Goal: Check status

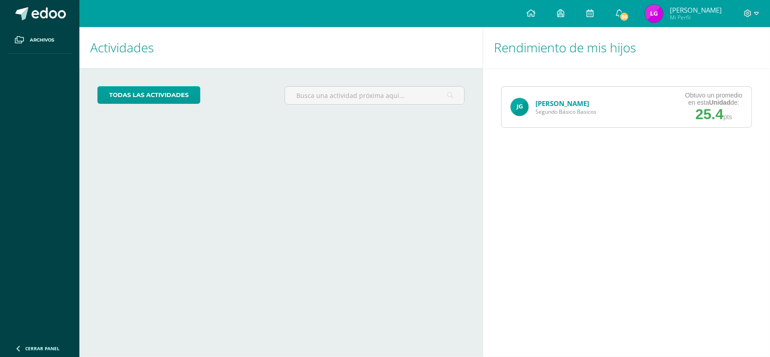
click at [572, 102] on link "[PERSON_NAME]" at bounding box center [563, 103] width 54 height 9
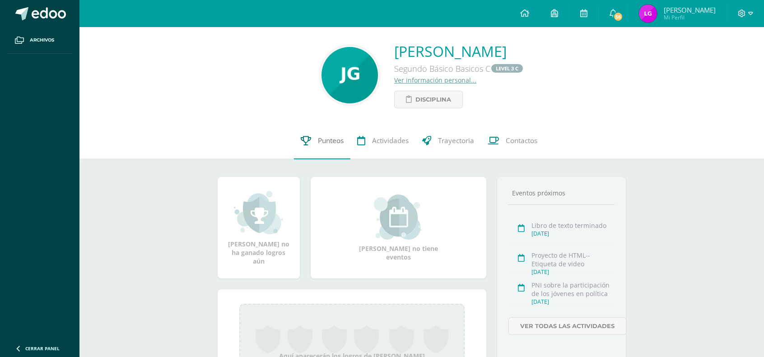
click at [318, 141] on span "Punteos" at bounding box center [331, 140] width 26 height 9
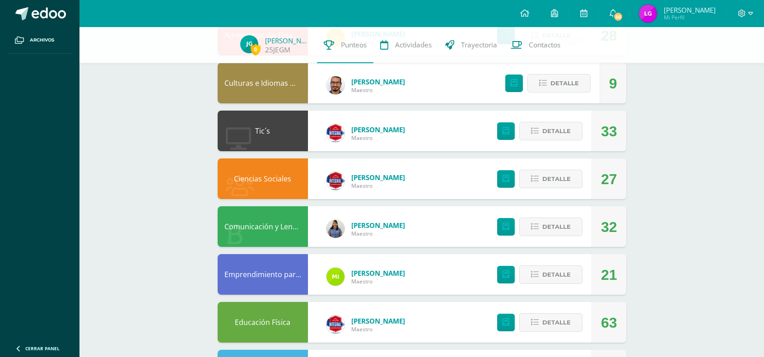
scroll to position [406, 0]
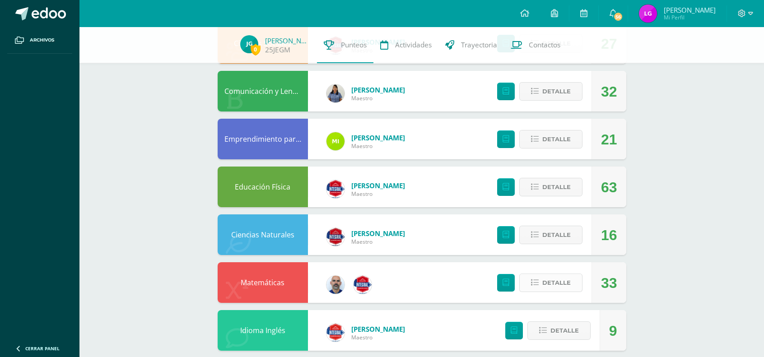
click at [562, 280] on span "Detalle" at bounding box center [556, 282] width 28 height 17
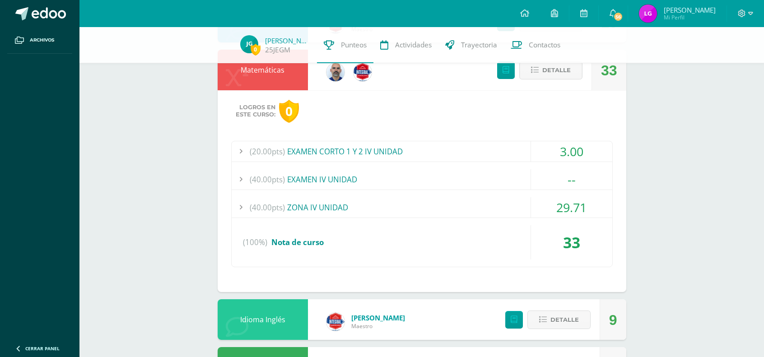
scroll to position [666, 0]
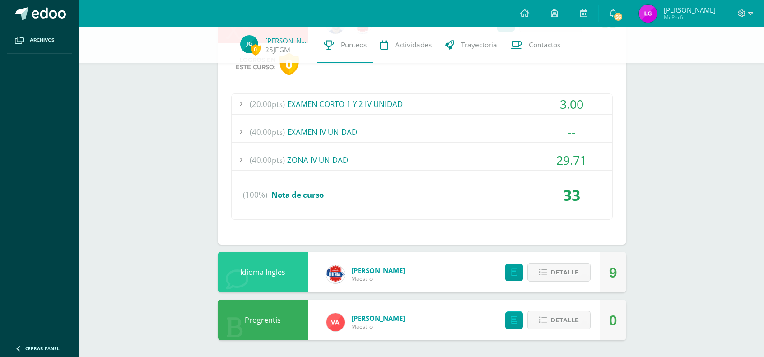
click at [239, 133] on div at bounding box center [241, 132] width 18 height 20
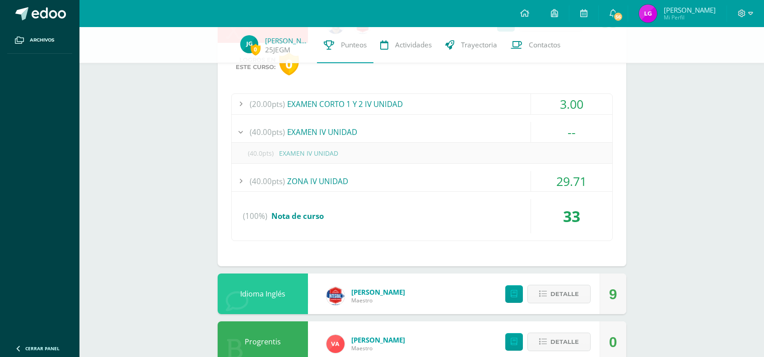
click at [237, 182] on div at bounding box center [241, 181] width 18 height 20
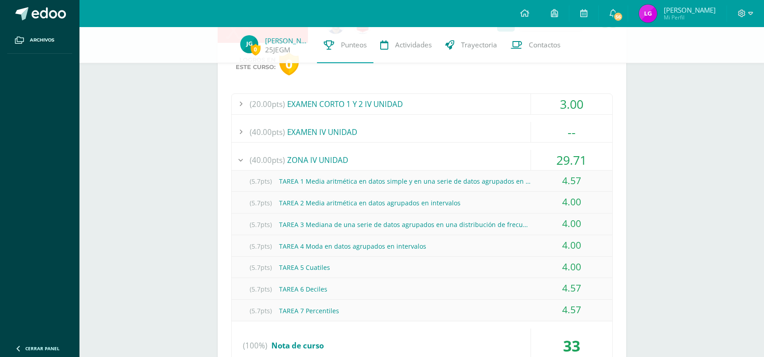
scroll to position [531, 0]
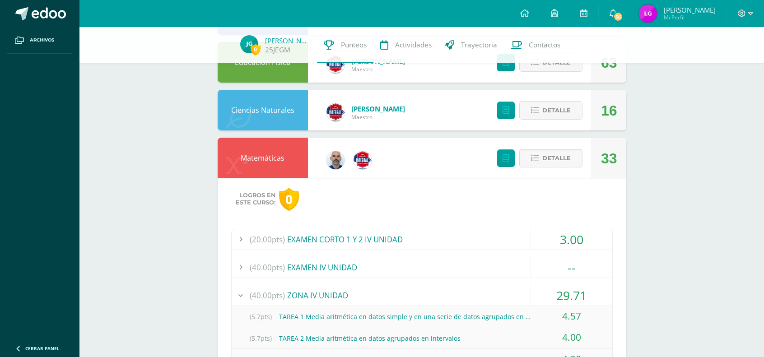
click at [306, 265] on div "(40.00pts) EXAMEN IV UNIDAD" at bounding box center [422, 267] width 380 height 20
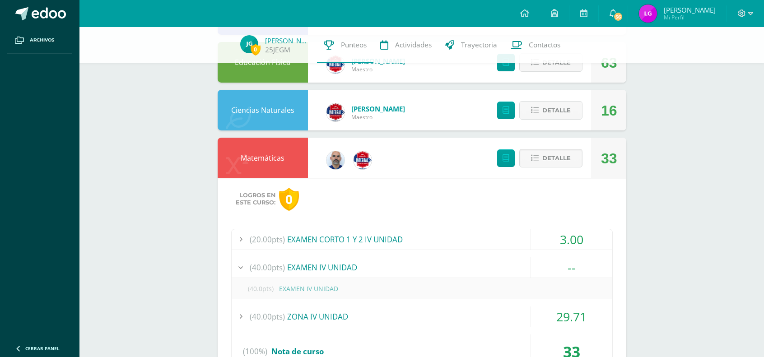
click at [302, 236] on div "(20.00pts) EXAMEN CORTO 1 Y 2 IV UNIDAD" at bounding box center [422, 239] width 380 height 20
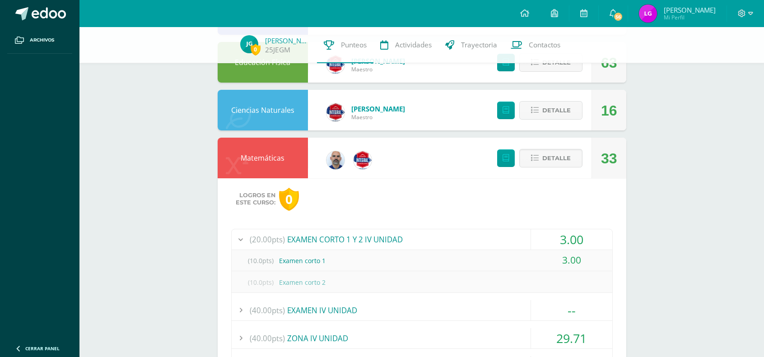
scroll to position [666, 0]
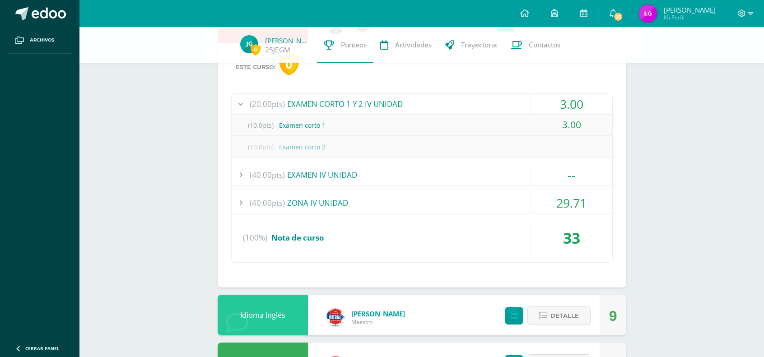
click at [299, 176] on div "(40.00pts) EXAMEN IV UNIDAD" at bounding box center [422, 175] width 380 height 20
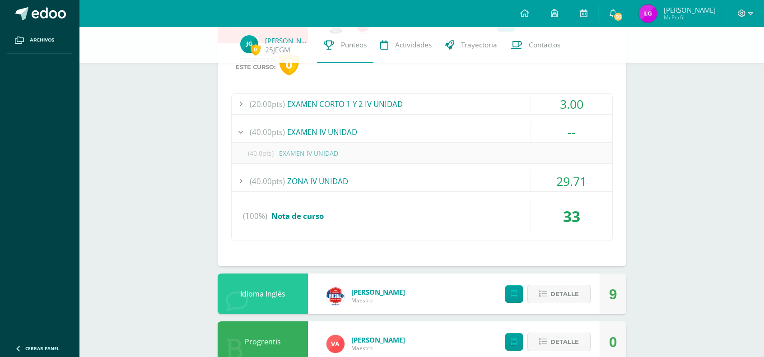
click at [313, 186] on div "(40.00pts) ZONA IV UNIDAD" at bounding box center [422, 181] width 380 height 20
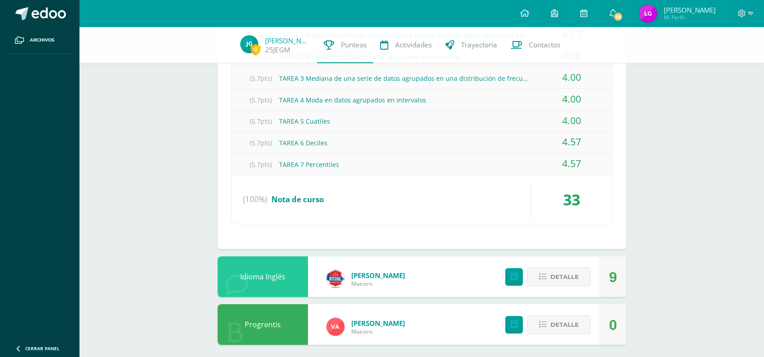
scroll to position [814, 0]
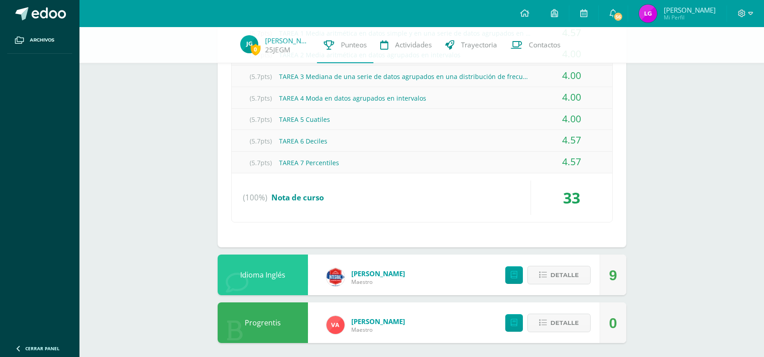
click at [255, 275] on div "Idioma Inglés" at bounding box center [263, 275] width 90 height 41
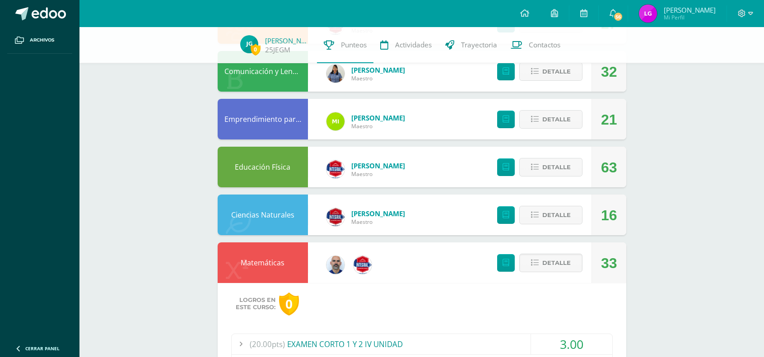
scroll to position [408, 0]
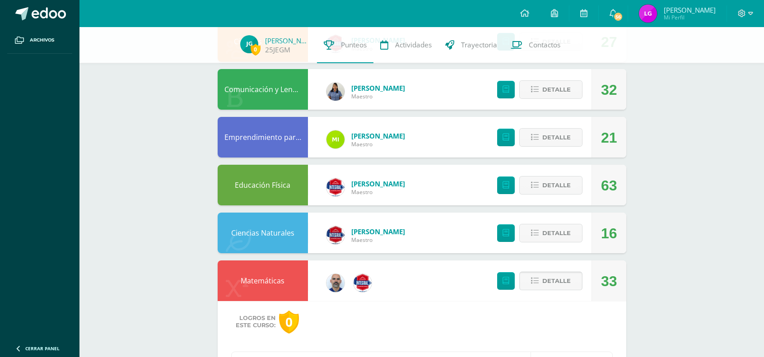
click at [546, 282] on span "Detalle" at bounding box center [556, 281] width 28 height 17
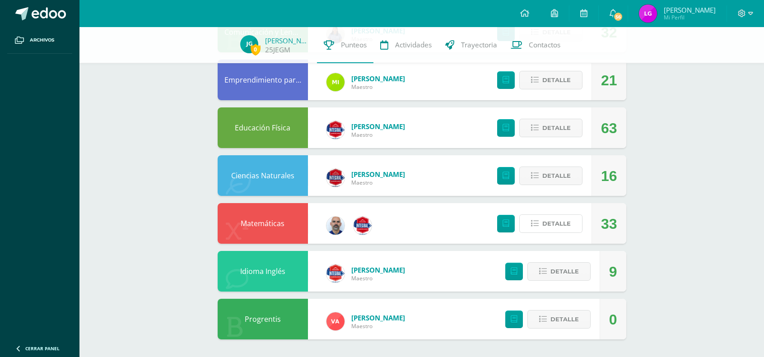
scroll to position [466, 0]
